Goal: Information Seeking & Learning: Check status

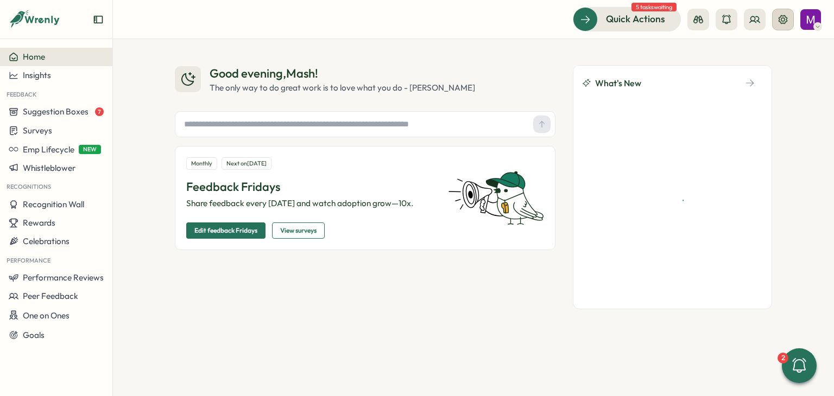
click at [781, 24] on icon at bounding box center [782, 19] width 11 height 11
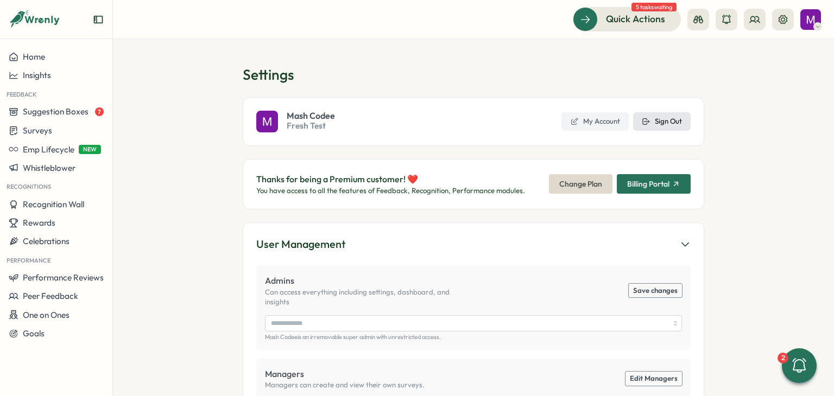
click at [658, 118] on span "Sign Out" at bounding box center [667, 122] width 27 height 10
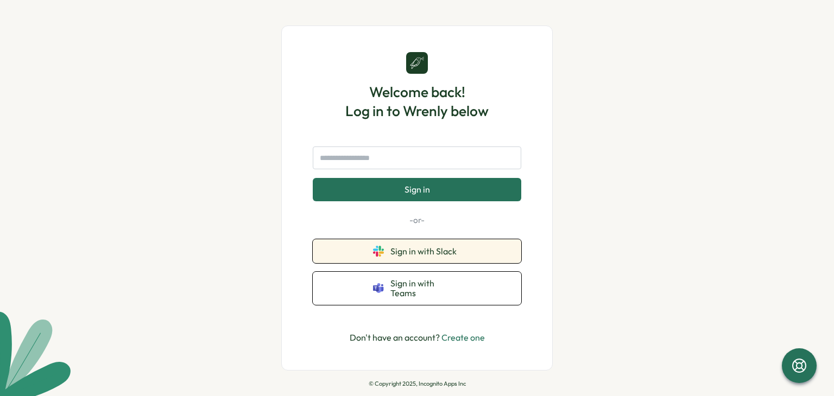
click at [464, 268] on div "Sign in with Slack Sign in with Teams" at bounding box center [417, 272] width 208 height 66
click at [464, 261] on button "Sign in with Slack" at bounding box center [417, 251] width 208 height 24
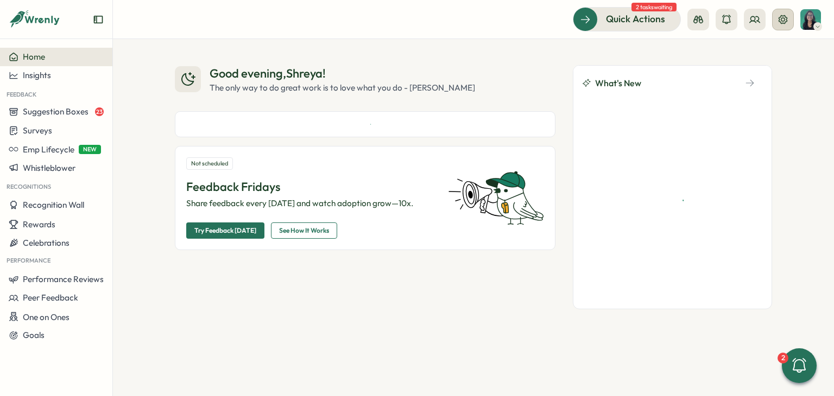
click at [785, 22] on icon at bounding box center [782, 19] width 11 height 11
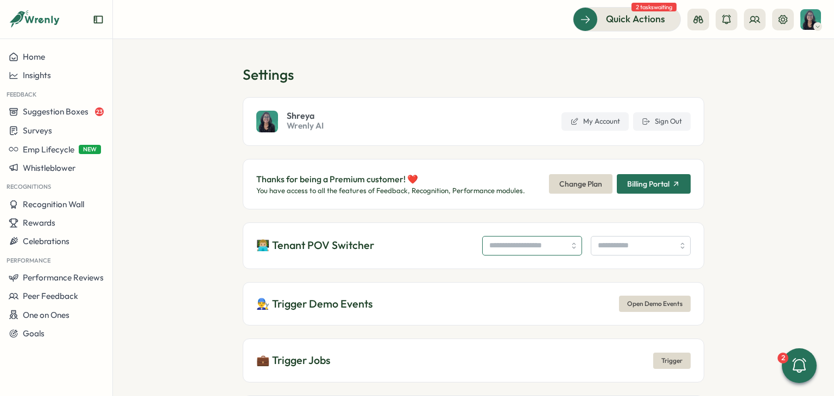
click at [485, 246] on input "search" at bounding box center [532, 246] width 100 height 20
type input "**********"
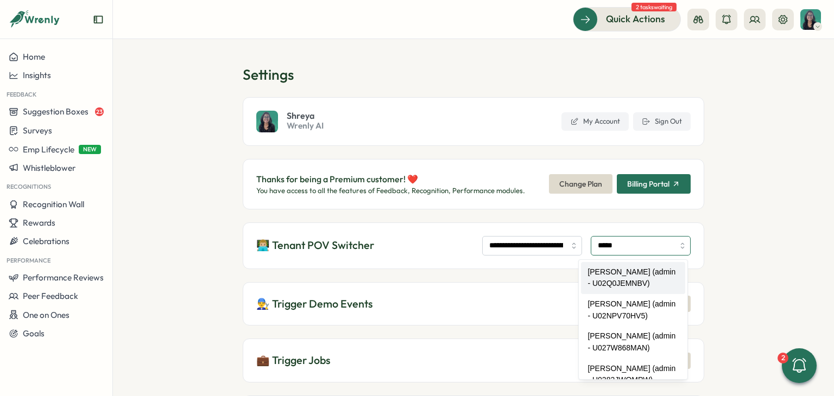
type input "**********"
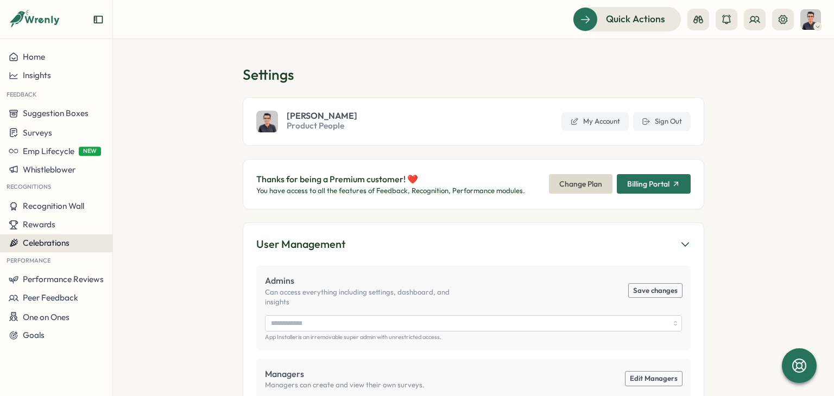
type input "**********"
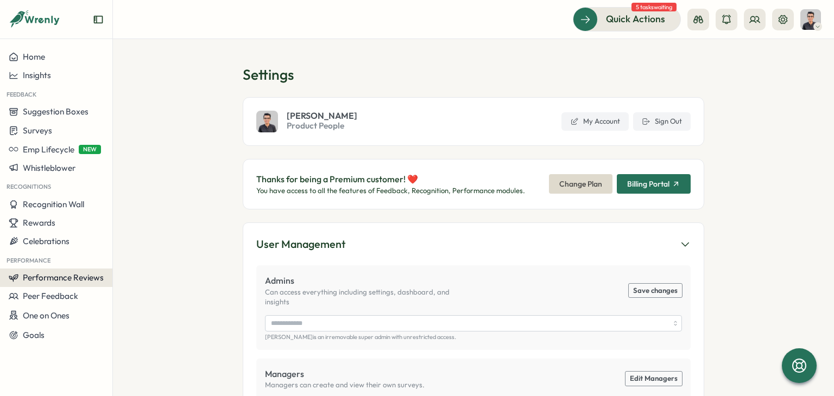
click at [43, 276] on span "Performance Reviews" at bounding box center [63, 277] width 81 height 10
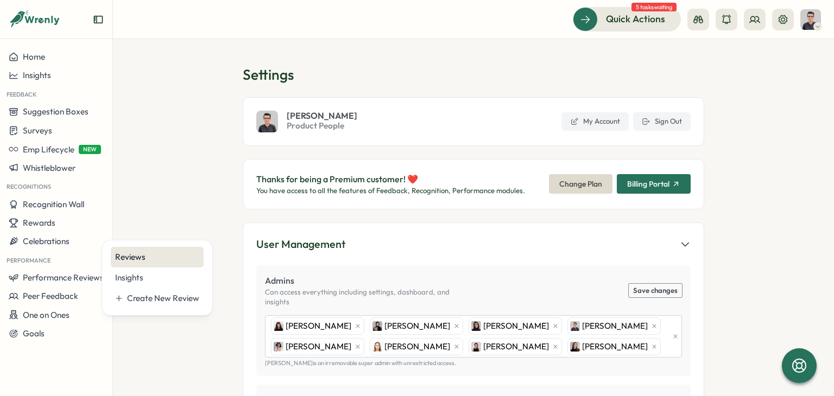
click at [128, 249] on div "Reviews" at bounding box center [157, 257] width 93 height 21
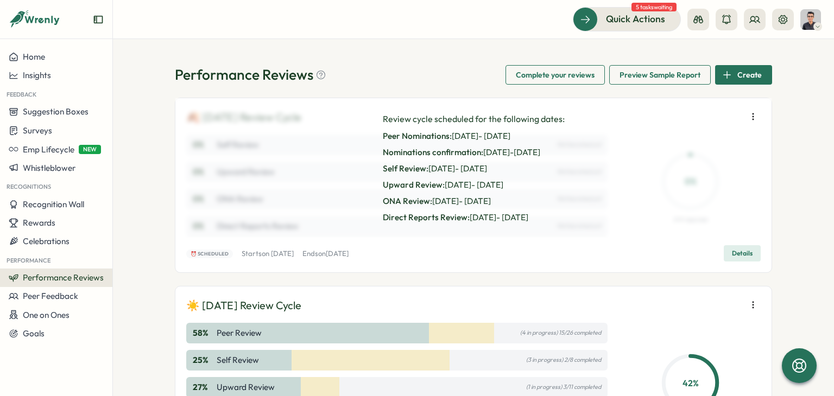
click at [736, 247] on span "Details" at bounding box center [742, 253] width 21 height 15
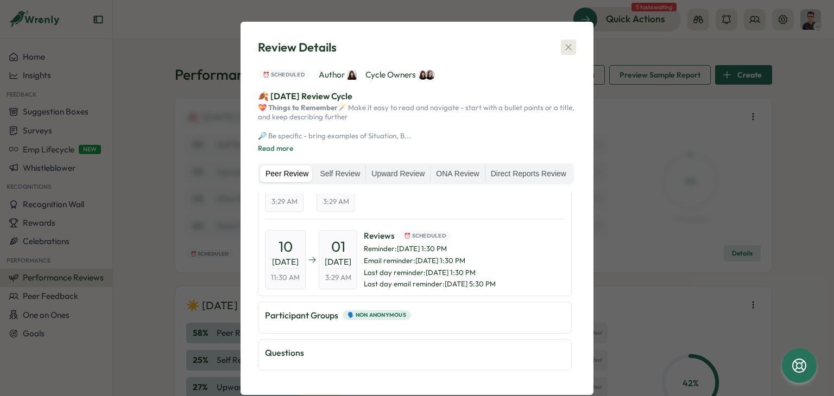
click at [565, 46] on icon "button" at bounding box center [568, 47] width 11 height 11
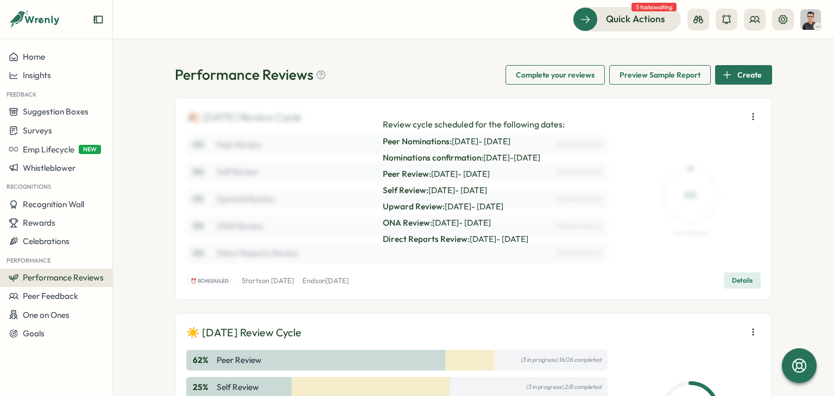
click at [743, 272] on button "Details" at bounding box center [741, 280] width 37 height 16
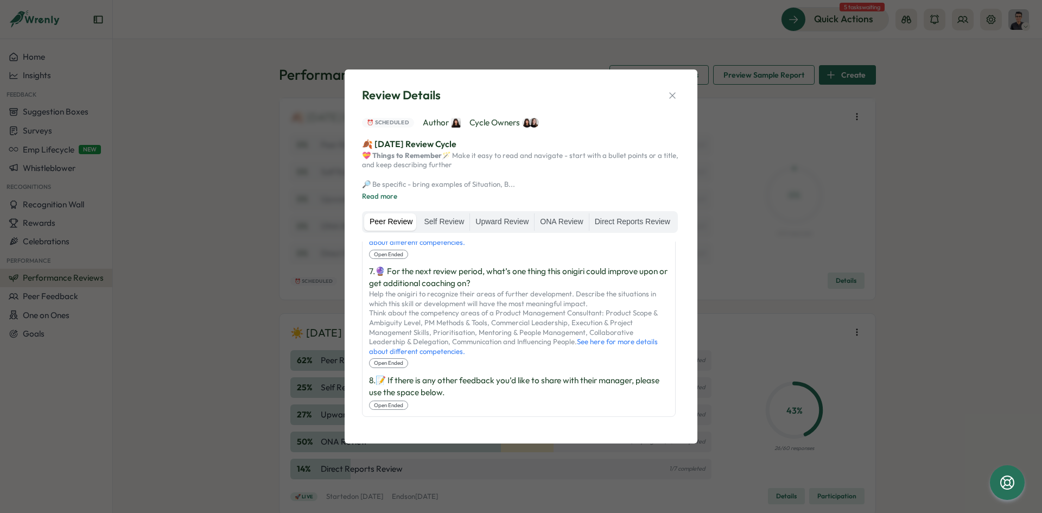
scroll to position [1054, 0]
click at [676, 88] on button "button" at bounding box center [672, 95] width 15 height 15
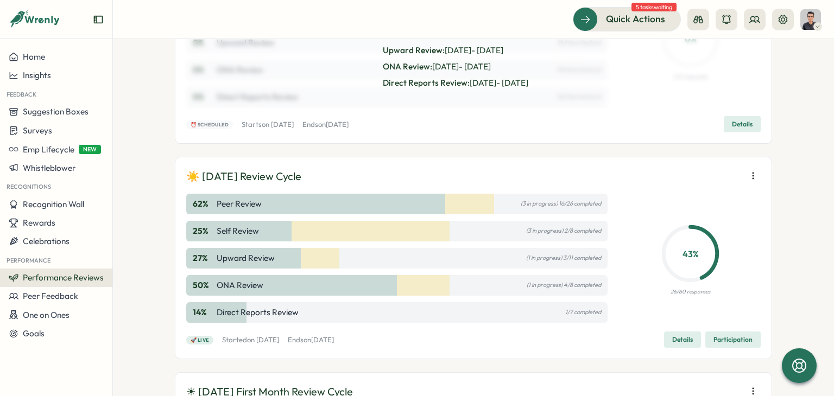
scroll to position [163, 0]
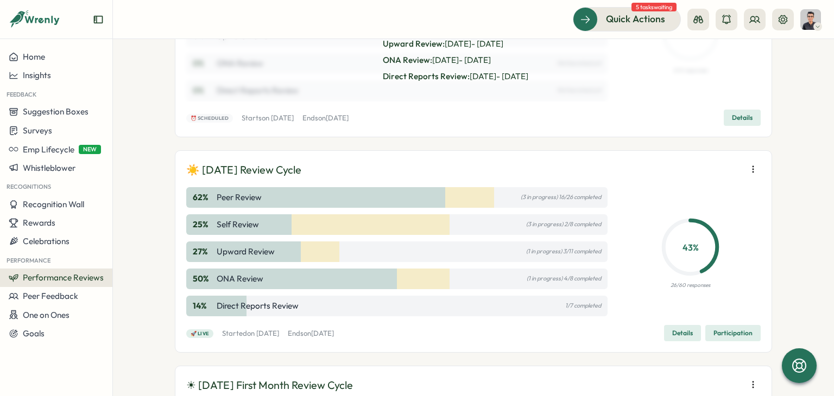
click at [666, 331] on button "Details" at bounding box center [682, 333] width 37 height 16
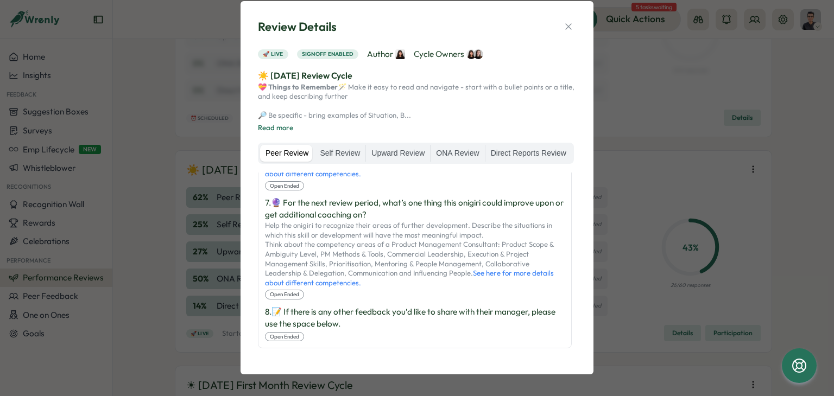
scroll to position [0, 0]
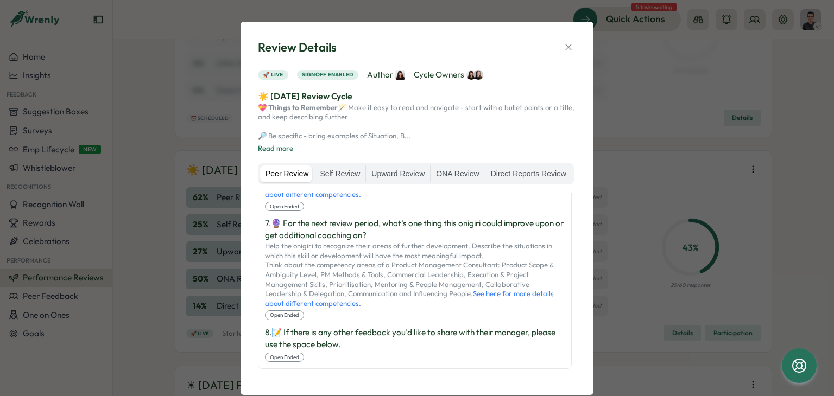
click at [568, 50] on icon "button" at bounding box center [568, 47] width 11 height 11
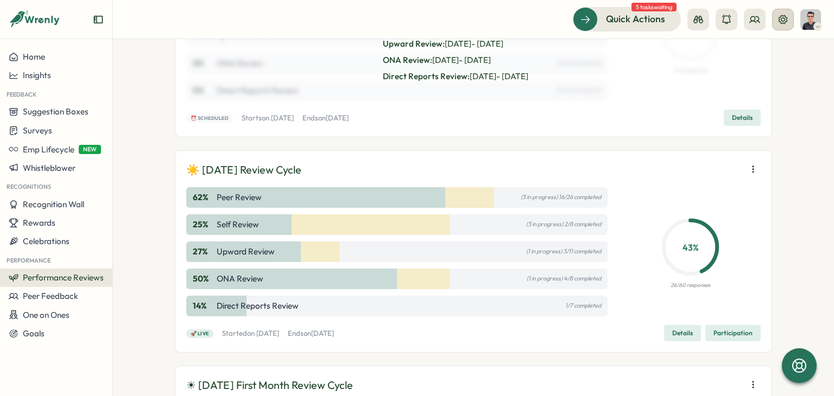
click at [786, 21] on icon at bounding box center [782, 19] width 9 height 9
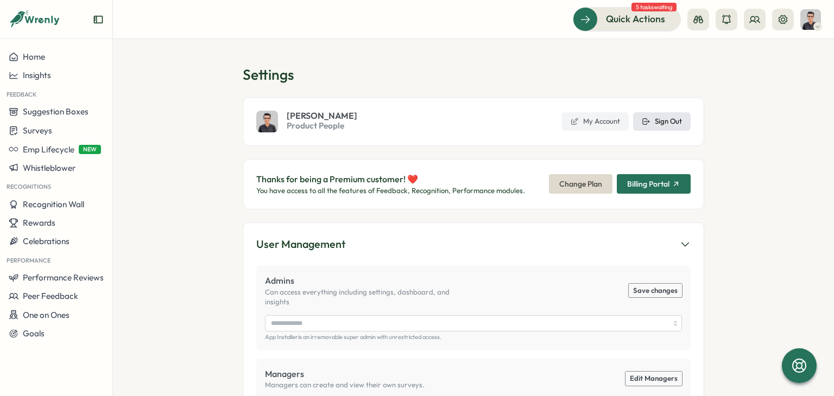
type input "**********"
click at [657, 124] on span "Sign Out" at bounding box center [667, 122] width 27 height 10
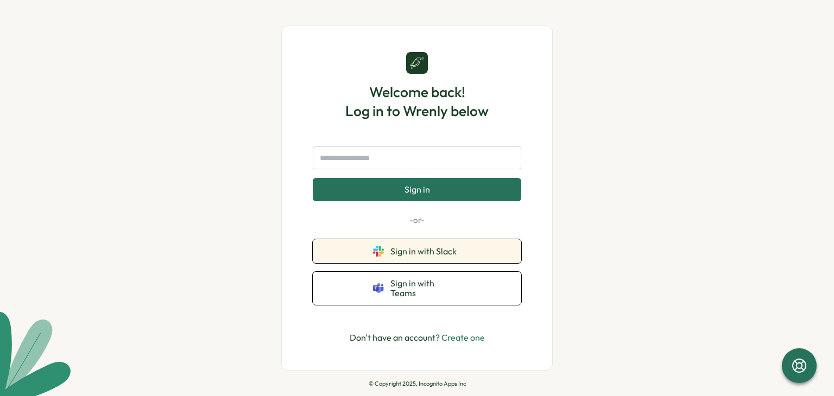
click at [418, 263] on button "Sign in with Slack" at bounding box center [417, 251] width 208 height 24
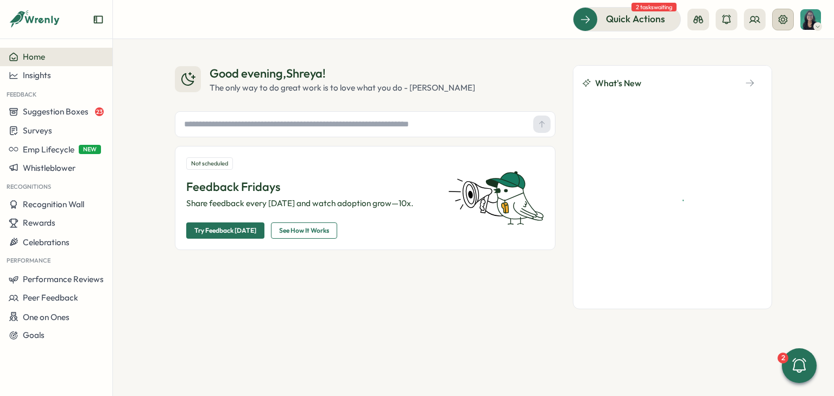
click at [789, 22] on button at bounding box center [783, 20] width 22 height 22
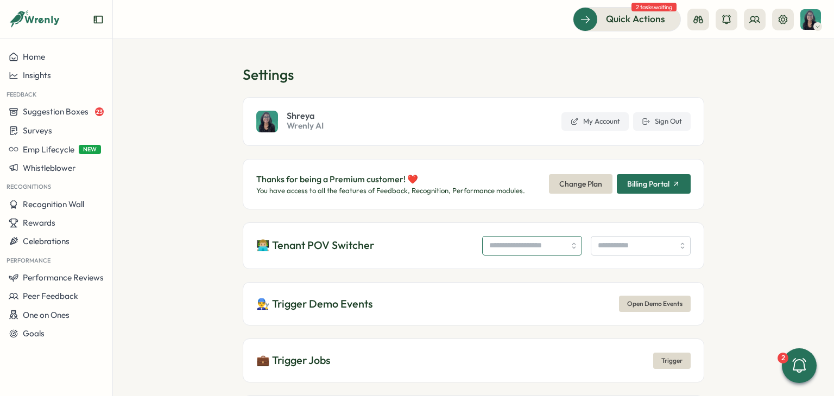
click at [506, 241] on input "search" at bounding box center [532, 246] width 100 height 20
type input "**********"
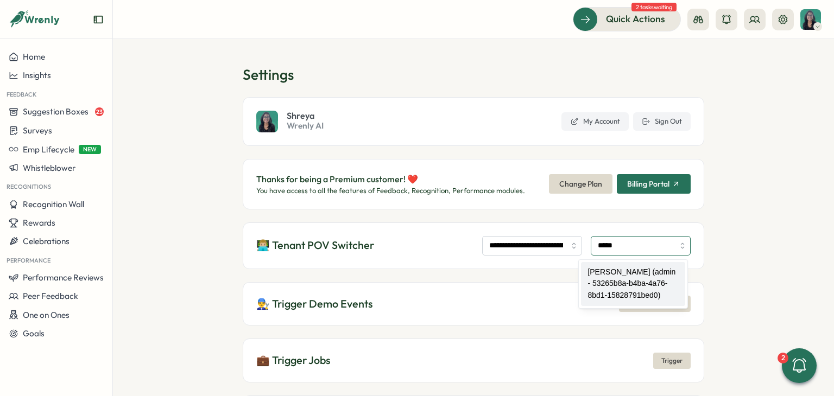
type input "**********"
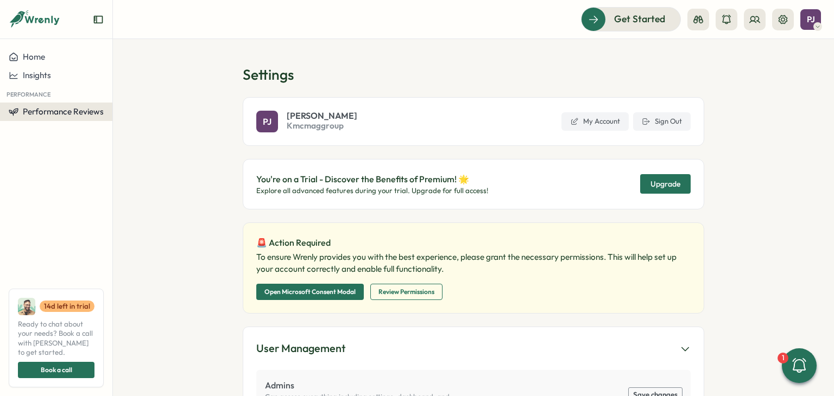
click at [71, 118] on button "Performance Reviews" at bounding box center [56, 112] width 112 height 18
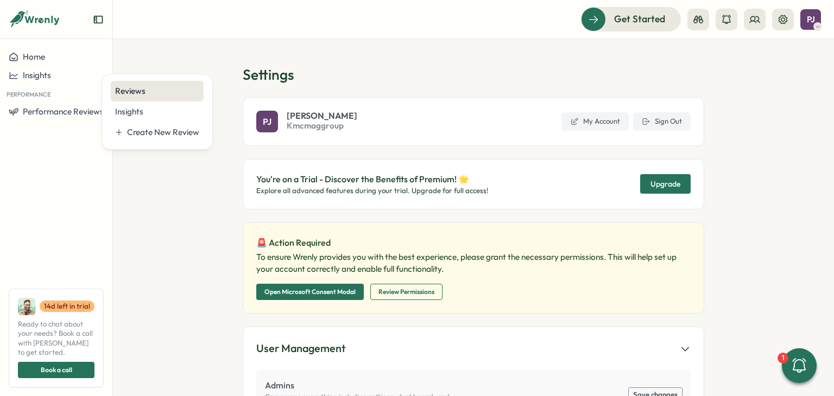
click at [130, 90] on div "Reviews" at bounding box center [157, 91] width 84 height 12
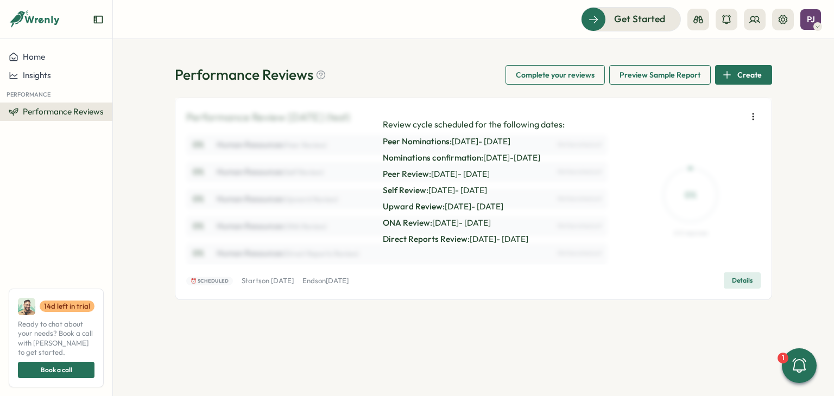
click at [755, 276] on button "Details" at bounding box center [741, 280] width 37 height 16
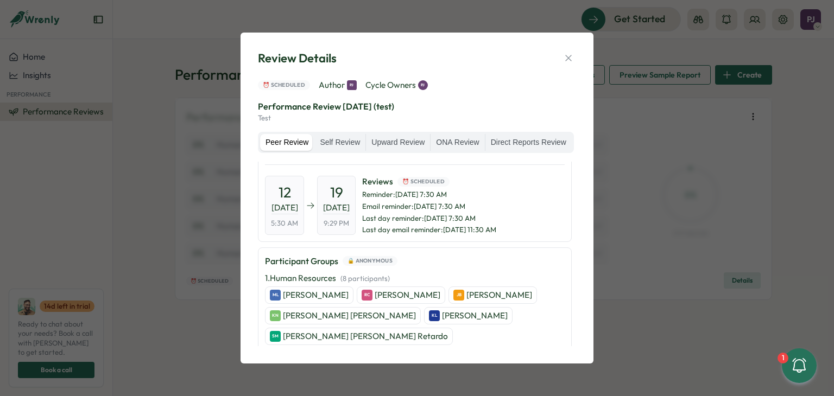
scroll to position [315, 0]
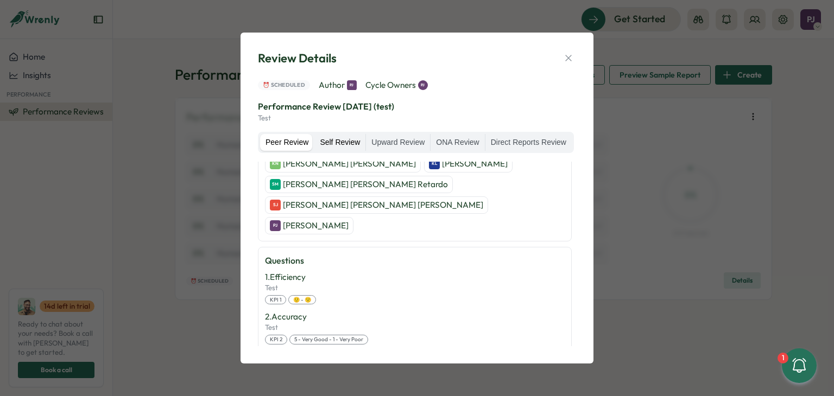
click at [333, 142] on label "Self Review" at bounding box center [339, 142] width 51 height 17
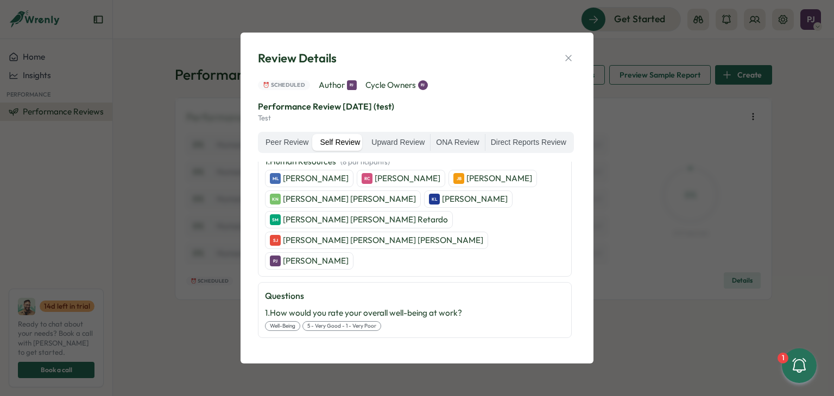
scroll to position [84, 0]
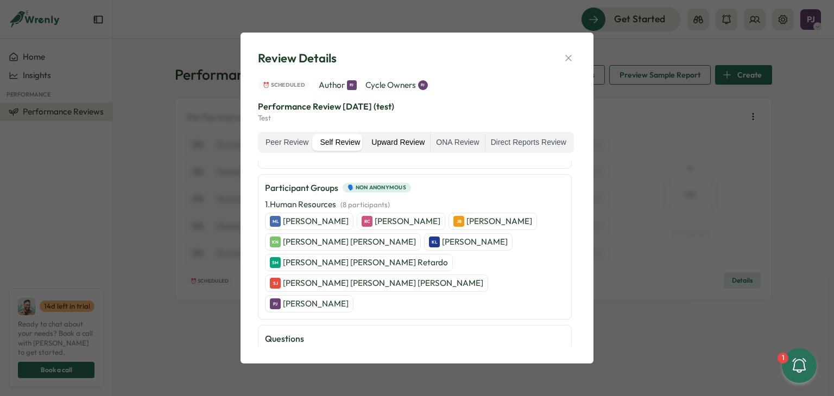
click at [386, 141] on label "Upward Review" at bounding box center [398, 142] width 64 height 17
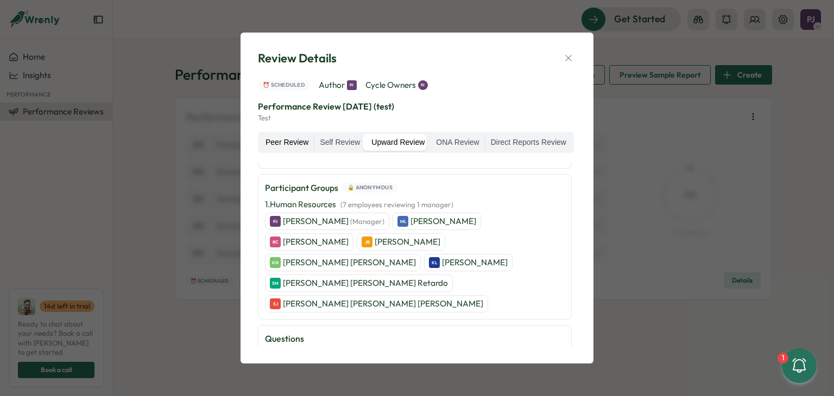
click at [267, 136] on label "Peer Review" at bounding box center [287, 142] width 54 height 17
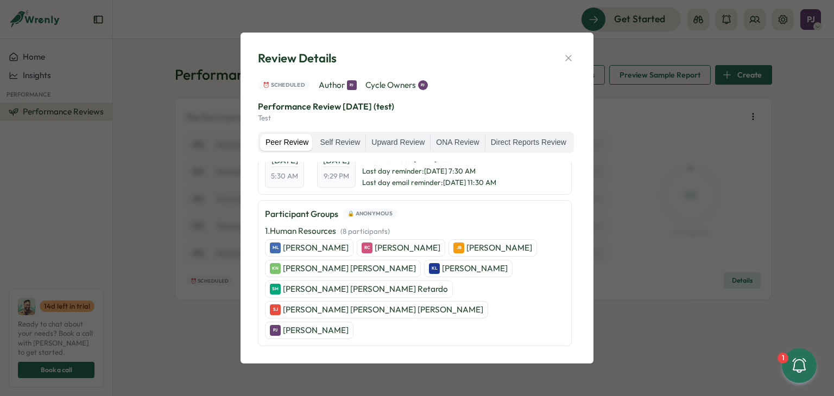
scroll to position [206, 0]
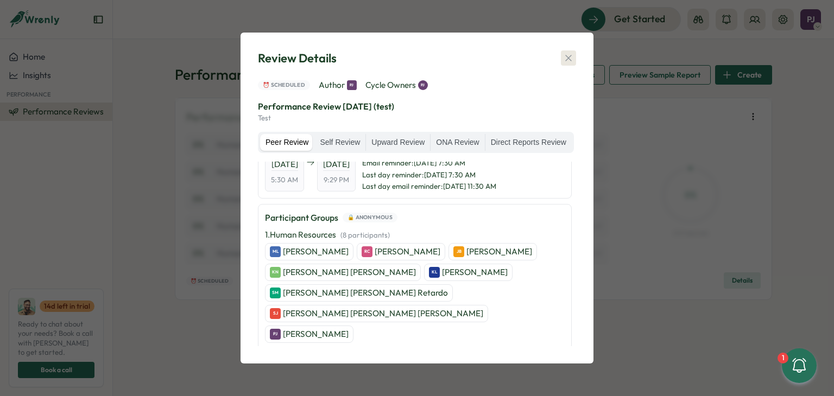
click at [562, 61] on button "button" at bounding box center [568, 57] width 15 height 15
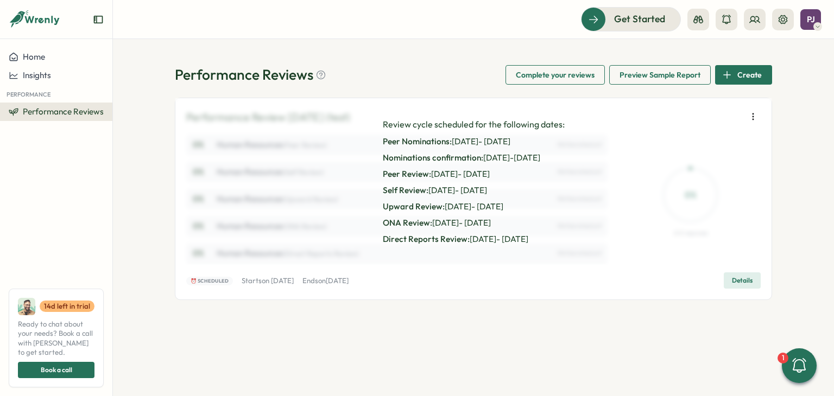
click at [738, 278] on span "Details" at bounding box center [742, 280] width 21 height 15
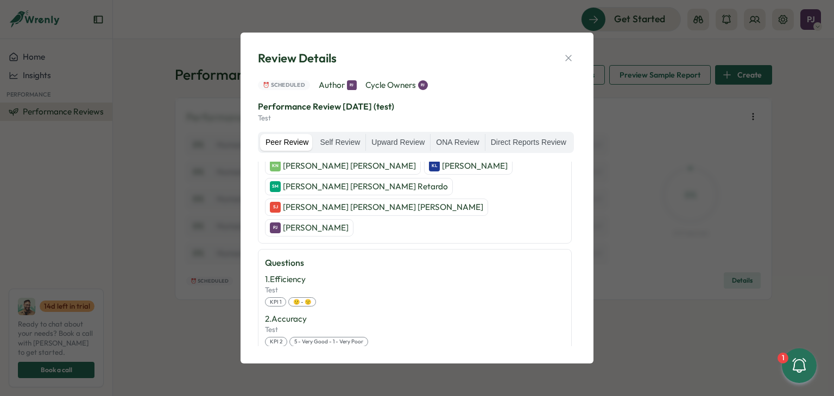
scroll to position [315, 0]
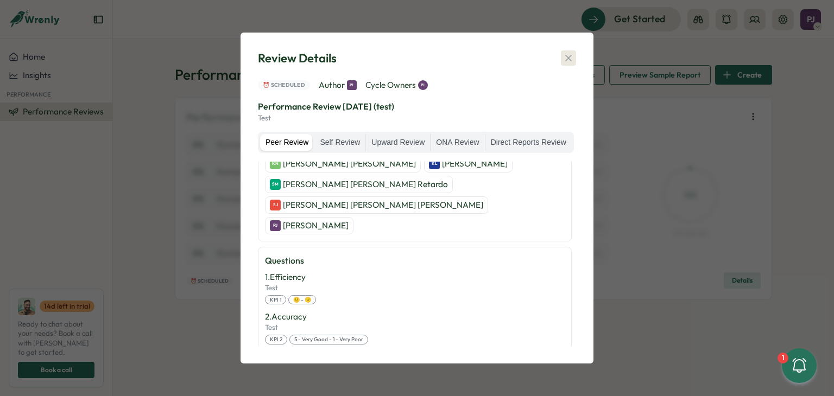
click at [570, 57] on icon "button" at bounding box center [568, 58] width 11 height 11
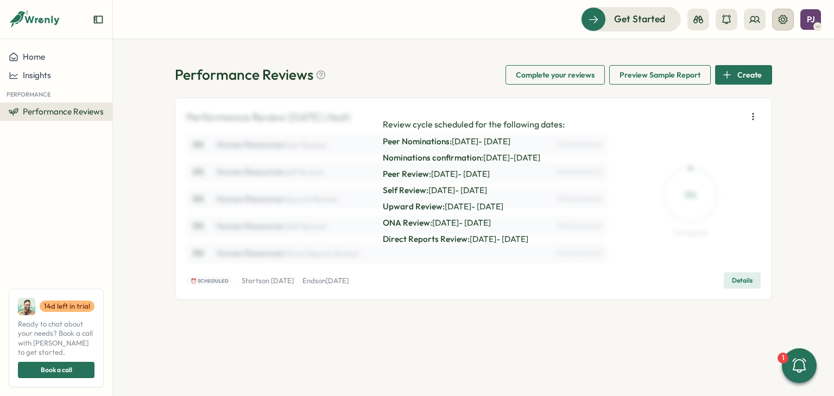
click at [785, 15] on icon at bounding box center [782, 19] width 11 height 11
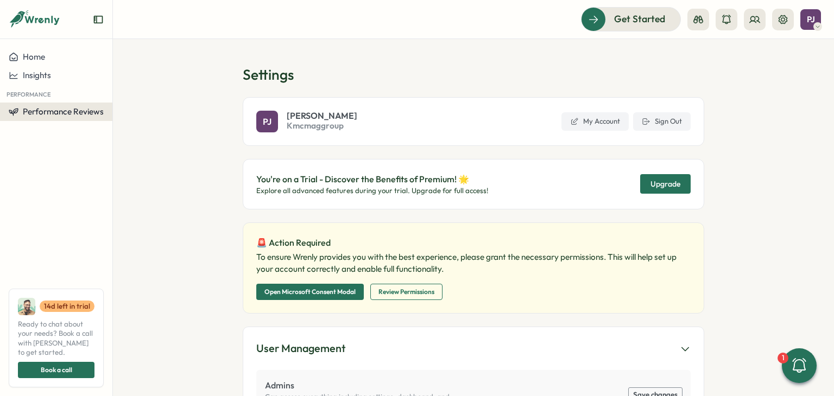
click at [43, 115] on span "Performance Reviews" at bounding box center [63, 111] width 81 height 10
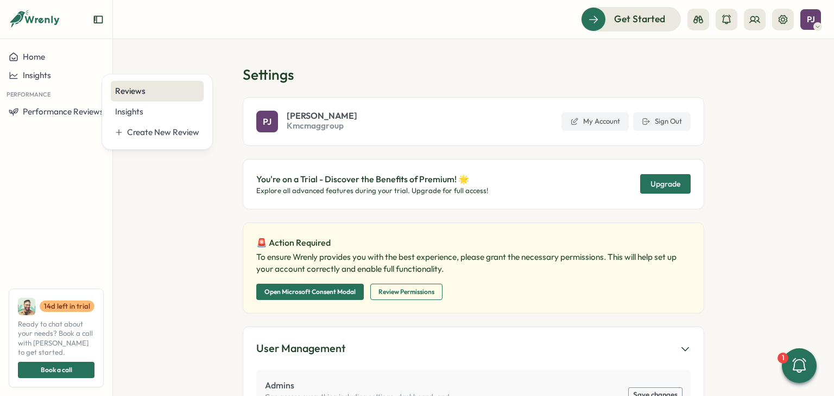
click at [141, 99] on div "Reviews" at bounding box center [157, 91] width 93 height 21
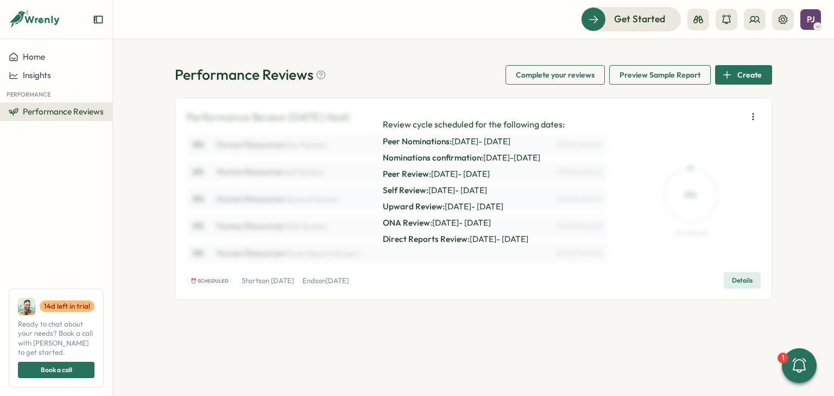
click at [735, 274] on span "Details" at bounding box center [742, 280] width 21 height 15
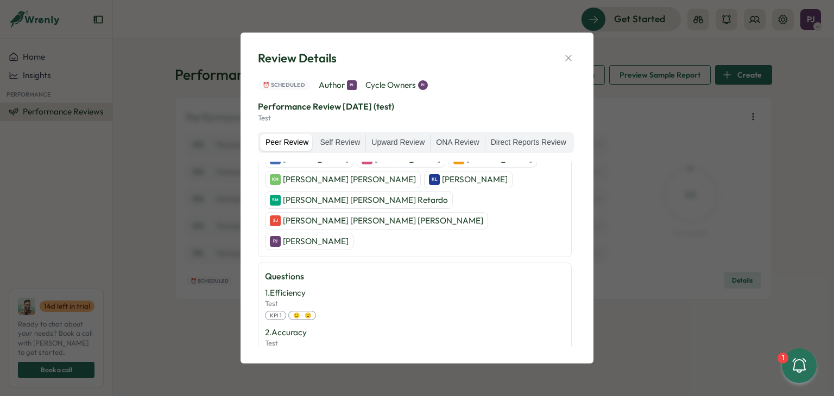
scroll to position [315, 0]
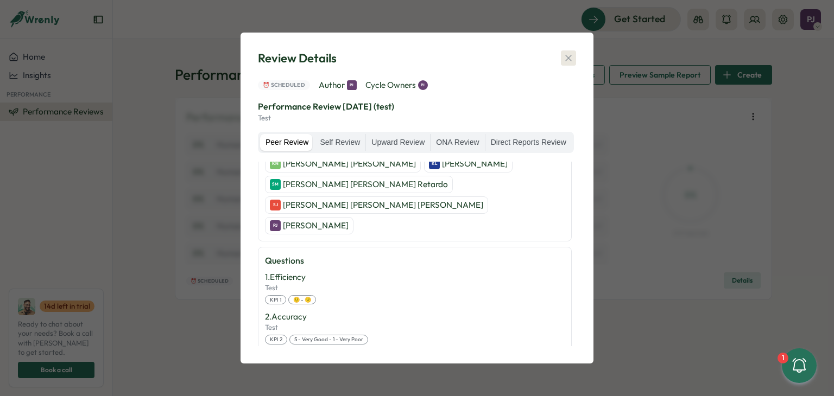
click at [570, 55] on icon "button" at bounding box center [568, 58] width 6 height 6
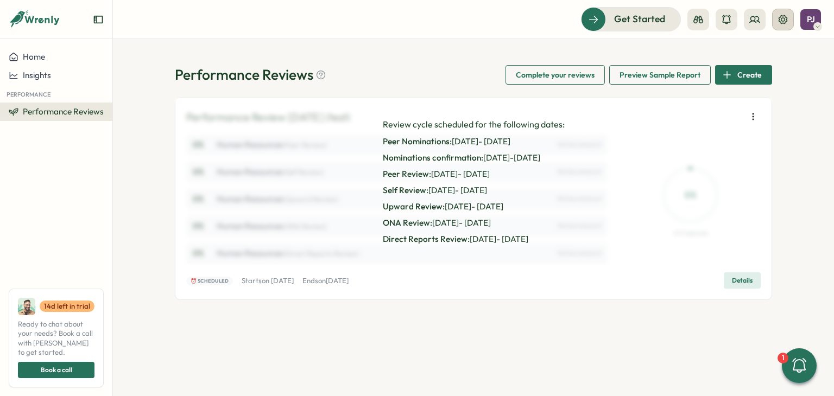
click at [781, 18] on icon at bounding box center [782, 19] width 11 height 11
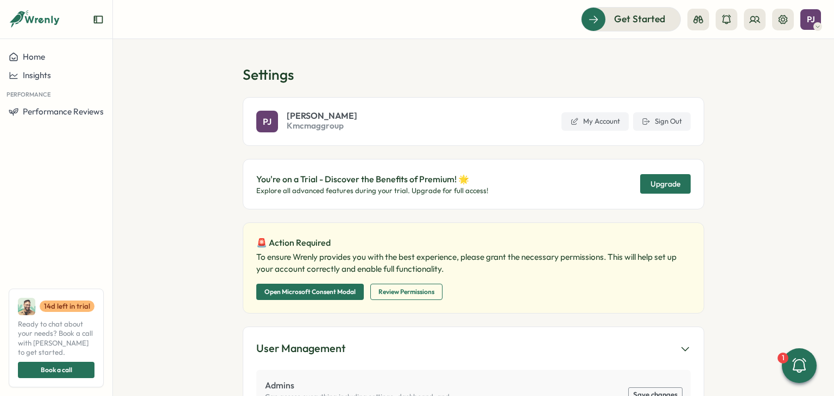
click at [323, 125] on span "Kmcmaggroup" at bounding box center [322, 126] width 71 height 12
drag, startPoint x: 356, startPoint y: 123, endPoint x: 282, endPoint y: 126, distance: 73.9
click at [282, 126] on div "[PERSON_NAME] [PERSON_NAME] Kmcmaggroup My Account Sign Out" at bounding box center [473, 121] width 461 height 49
drag, startPoint x: 284, startPoint y: 126, endPoint x: 354, endPoint y: 121, distance: 70.2
click at [354, 121] on div "[PERSON_NAME] [PERSON_NAME] Kmcmaggroup My Account Sign Out" at bounding box center [473, 121] width 461 height 49
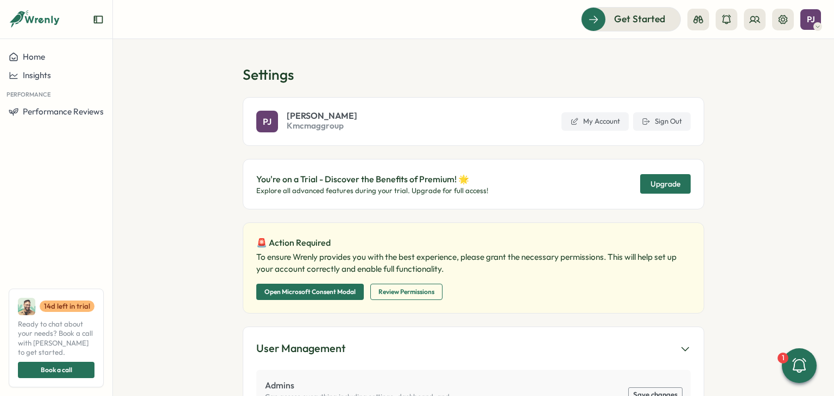
drag, startPoint x: 370, startPoint y: 129, endPoint x: 282, endPoint y: 131, distance: 87.4
click at [282, 131] on div "[PERSON_NAME] [PERSON_NAME] Kmcmaggroup My Account Sign Out" at bounding box center [473, 121] width 461 height 49
click at [43, 116] on span "Performance Reviews" at bounding box center [63, 111] width 81 height 10
click at [126, 95] on div "Reviews" at bounding box center [157, 91] width 84 height 12
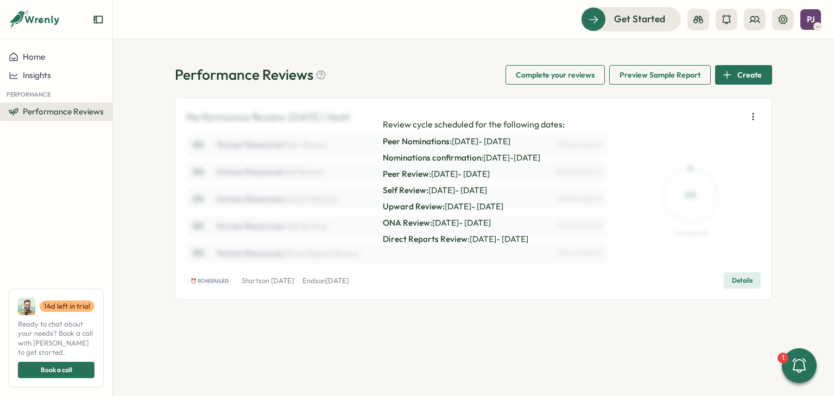
click at [752, 280] on button "Details" at bounding box center [741, 280] width 37 height 16
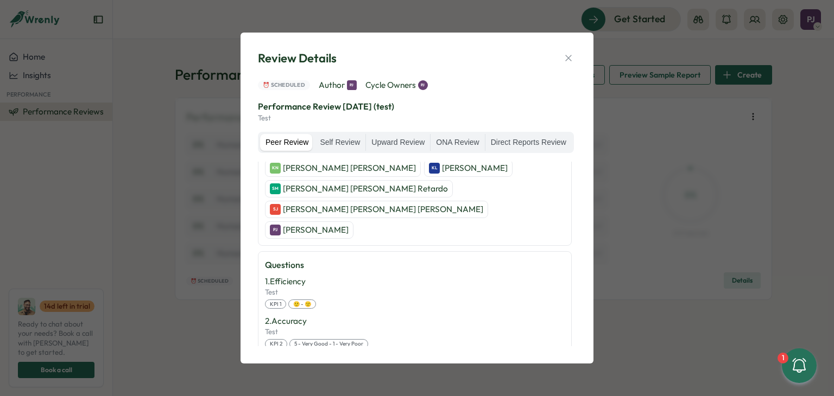
scroll to position [315, 0]
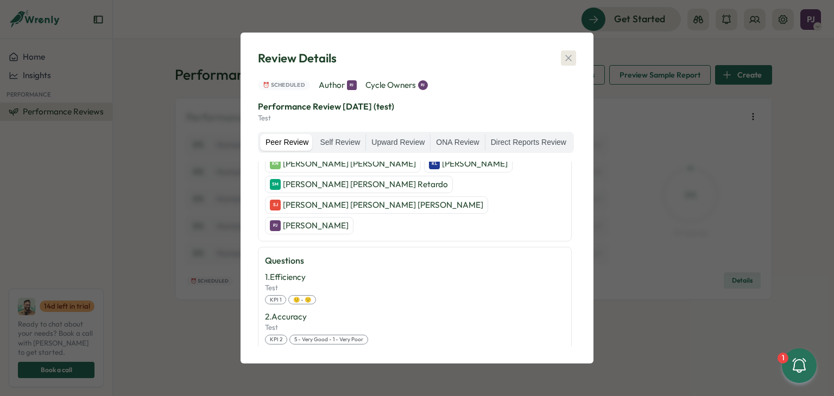
click at [564, 56] on icon "button" at bounding box center [568, 58] width 11 height 11
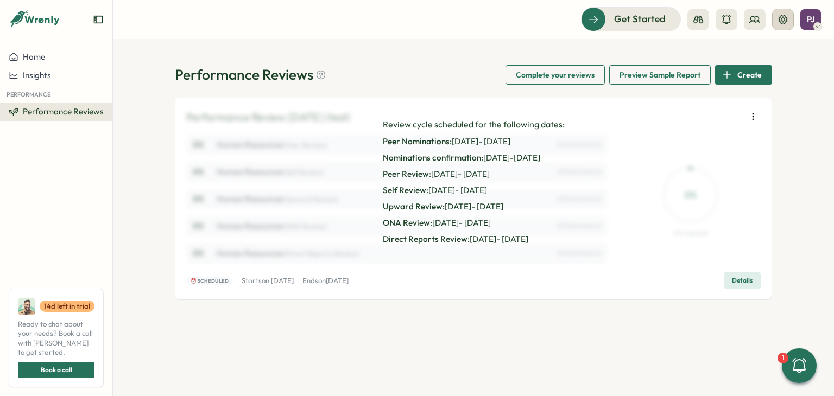
click at [785, 15] on icon at bounding box center [782, 19] width 11 height 11
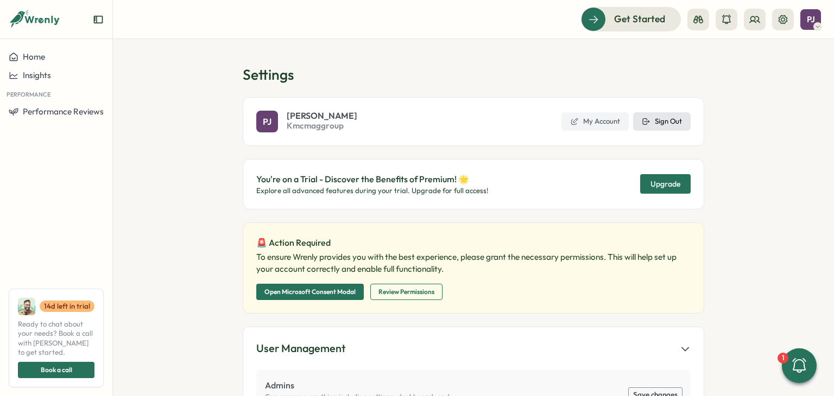
click at [651, 119] on button "Sign Out" at bounding box center [662, 121] width 58 height 18
